Goal: Task Accomplishment & Management: Complete application form

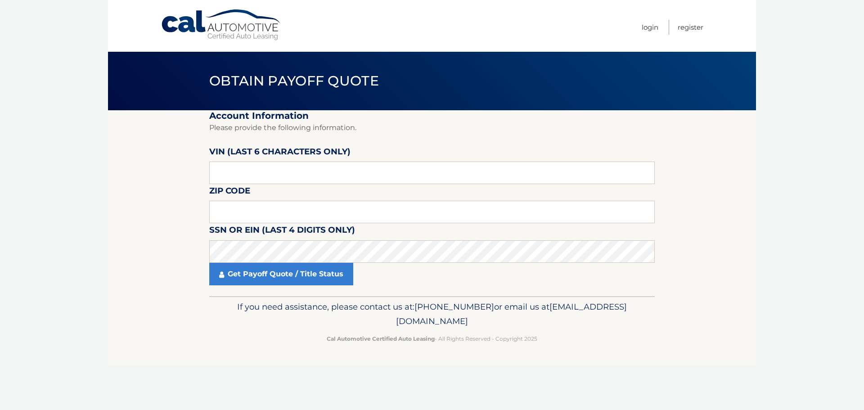
drag, startPoint x: 0, startPoint y: 0, endPoint x: 221, endPoint y: 17, distance: 222.0
click at [221, 17] on link "Cal Automotive" at bounding box center [221, 25] width 121 height 32
click at [252, 175] on input "text" at bounding box center [431, 173] width 445 height 22
click at [270, 208] on input "text" at bounding box center [431, 212] width 445 height 22
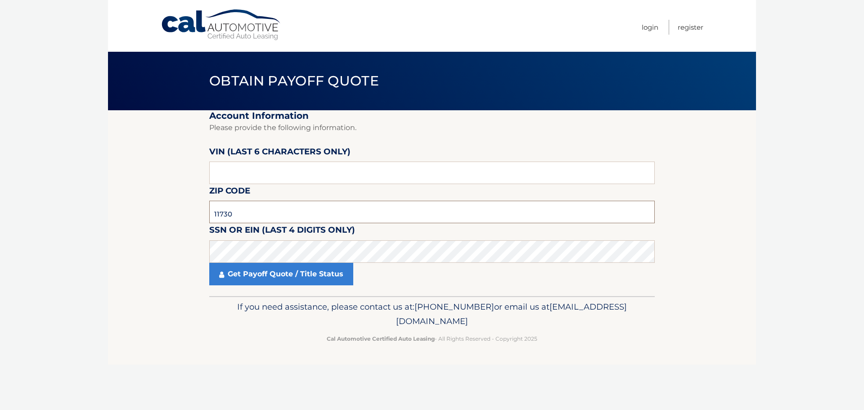
type input "11730"
click at [288, 173] on input "text" at bounding box center [431, 173] width 445 height 22
type input "614641"
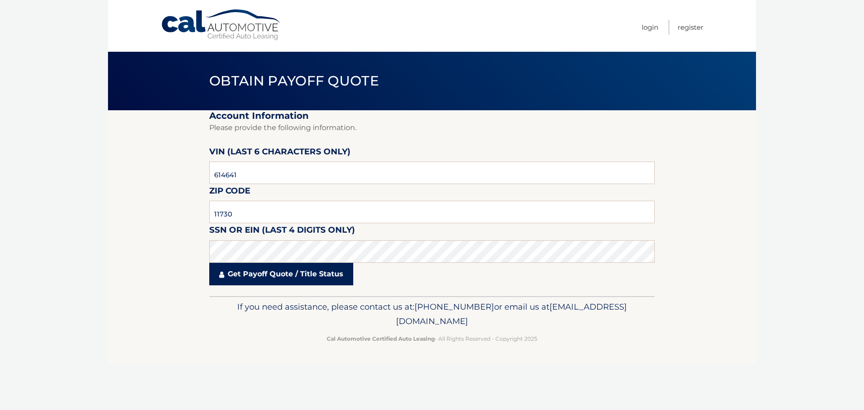
click at [295, 274] on link "Get Payoff Quote / Title Status" at bounding box center [281, 274] width 144 height 22
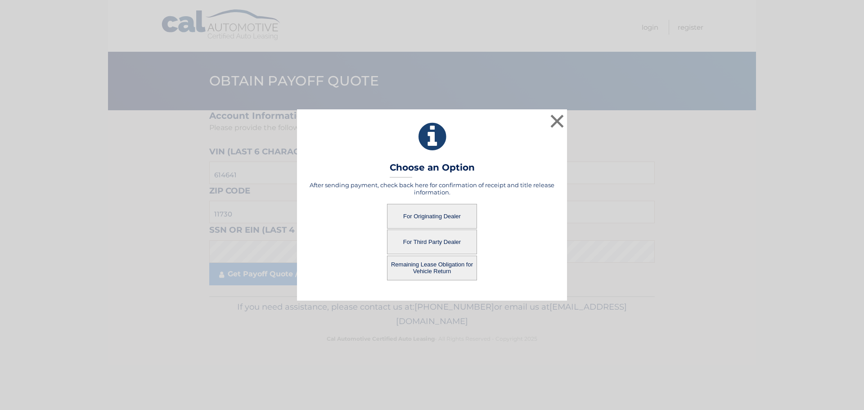
click at [464, 215] on button "For Originating Dealer" at bounding box center [432, 216] width 90 height 25
click at [426, 218] on button "For Originating Dealer" at bounding box center [432, 216] width 90 height 25
click at [442, 261] on button "Remaining Lease Obligation for Vehicle Return" at bounding box center [432, 268] width 90 height 25
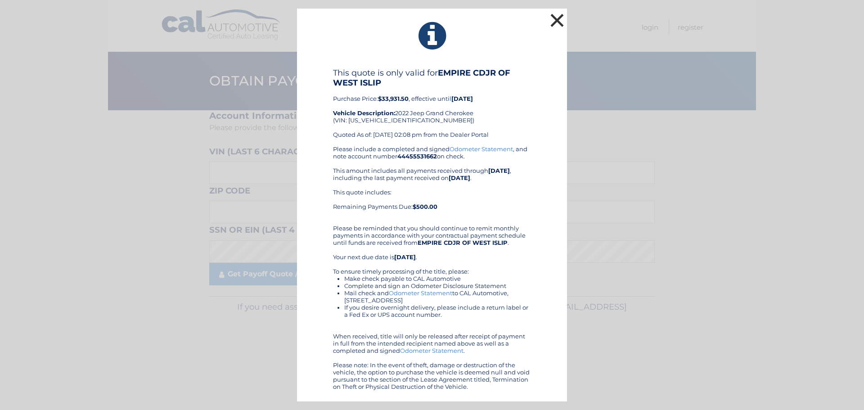
click at [562, 26] on button "×" at bounding box center [557, 20] width 18 height 18
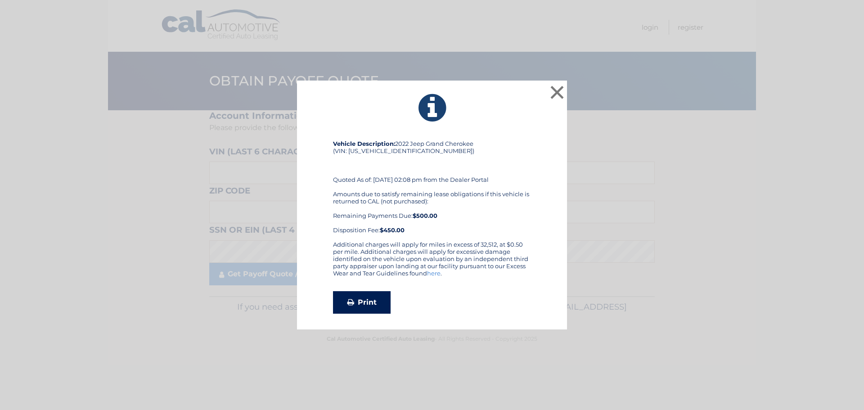
click at [371, 306] on link "Print" at bounding box center [362, 302] width 58 height 22
